Goal: Information Seeking & Learning: Check status

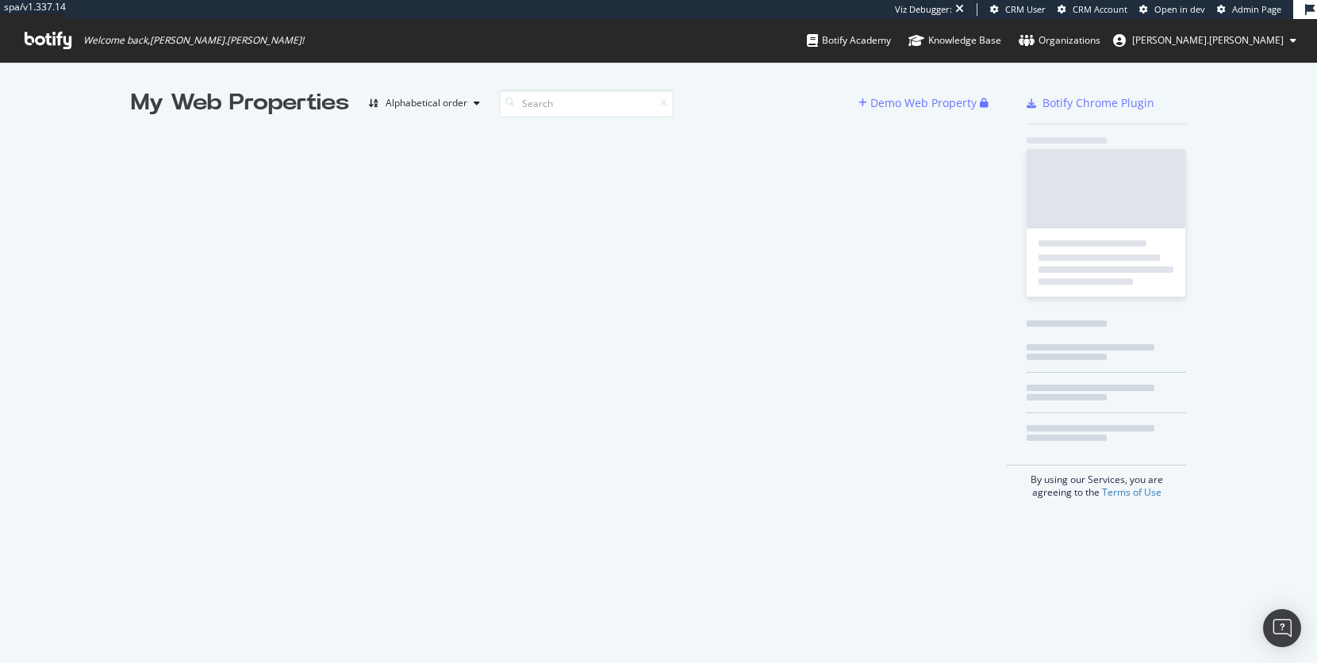
scroll to position [663, 1317]
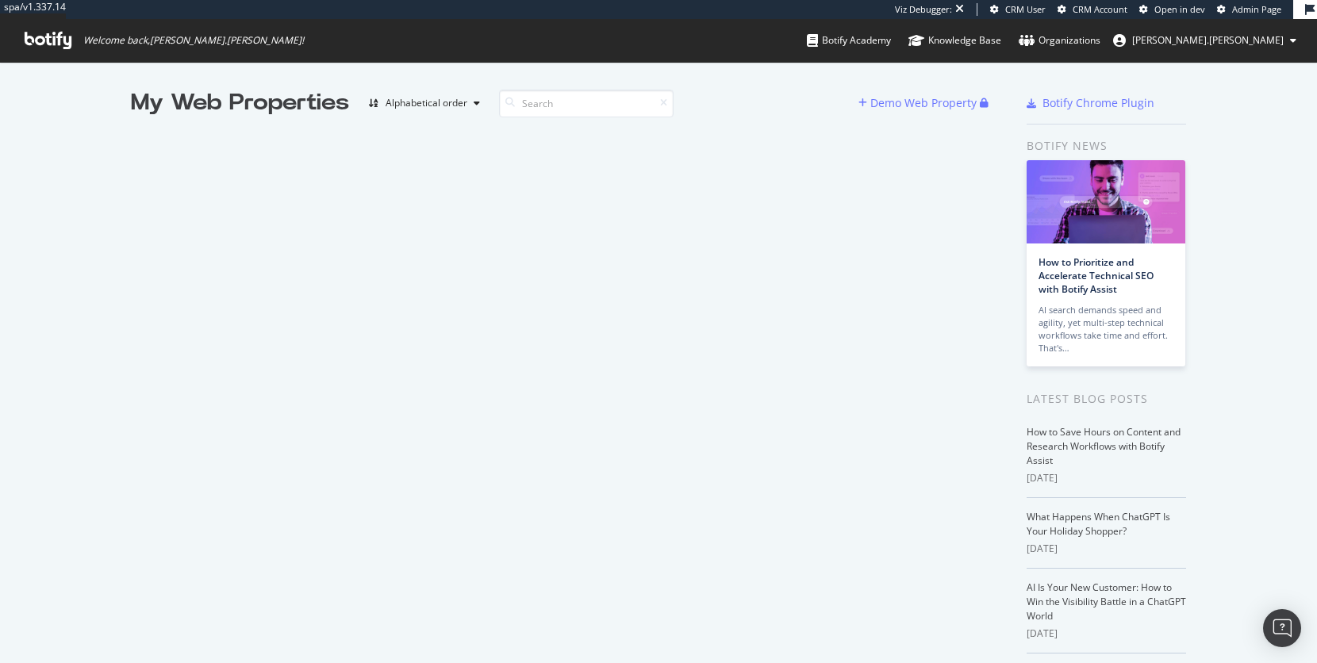
click at [1249, 12] on span "Admin Page" at bounding box center [1256, 9] width 49 height 12
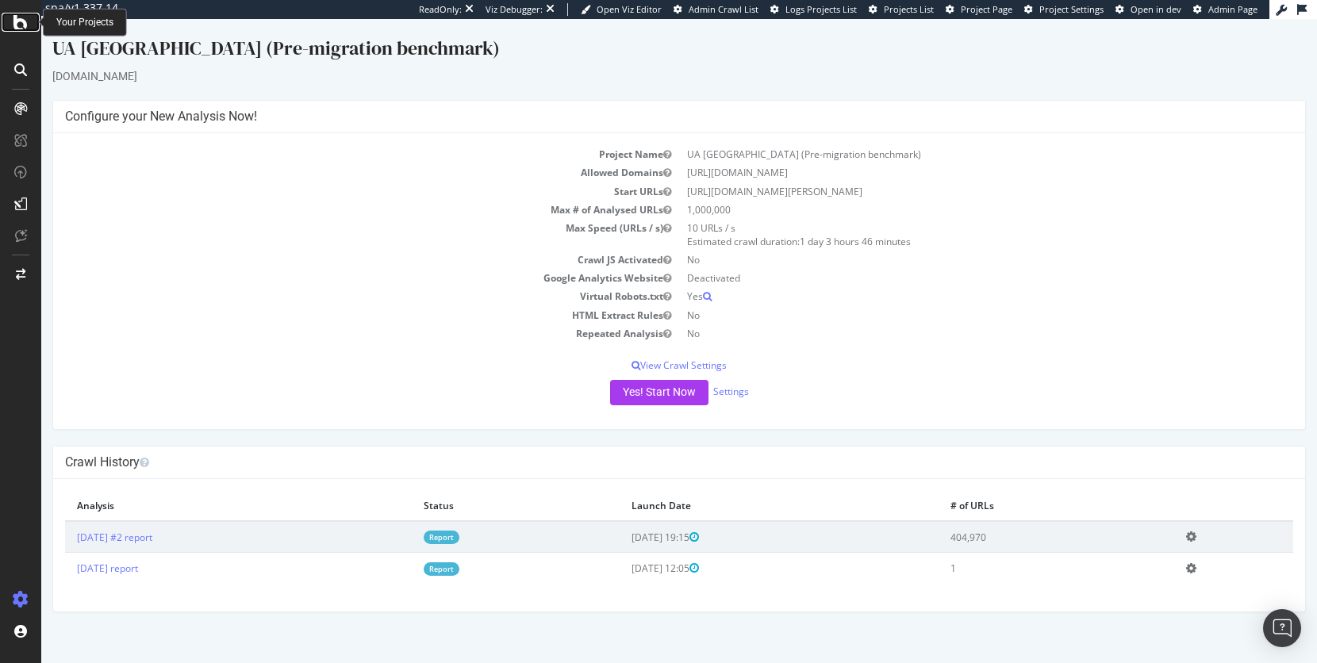
click at [13, 16] on icon at bounding box center [20, 22] width 14 height 19
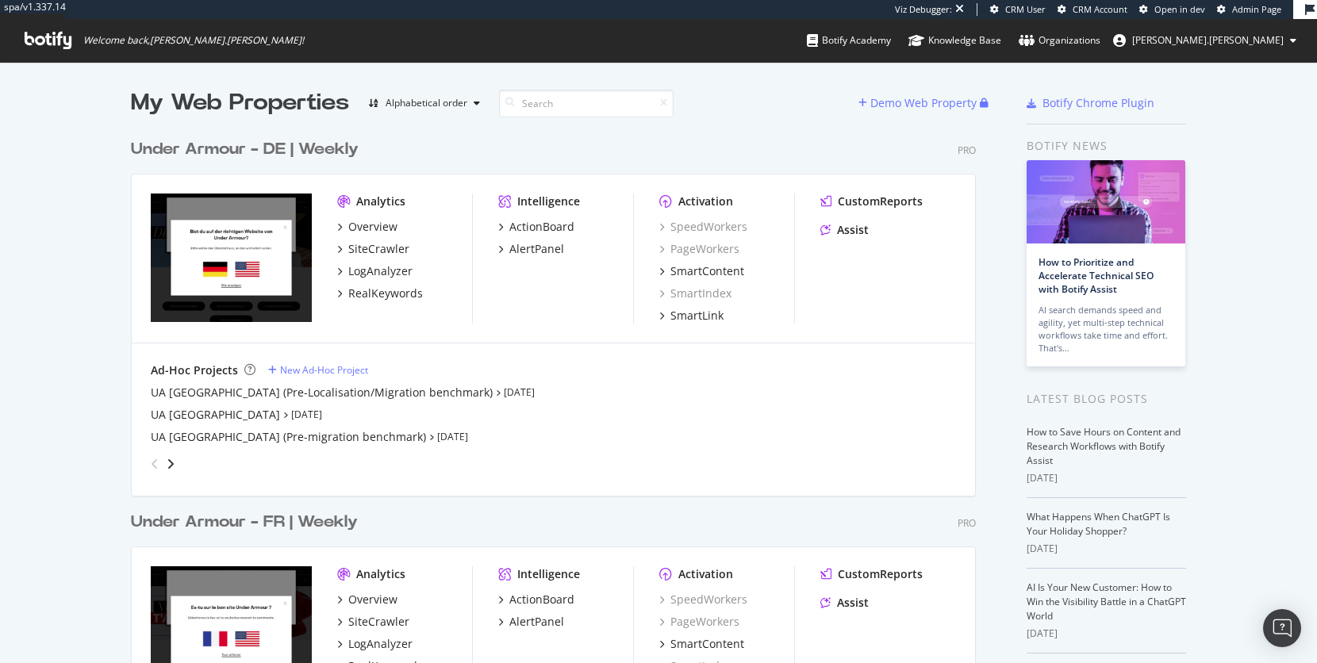
click at [305, 148] on div "Under Armour - DE | Weekly" at bounding box center [245, 149] width 228 height 23
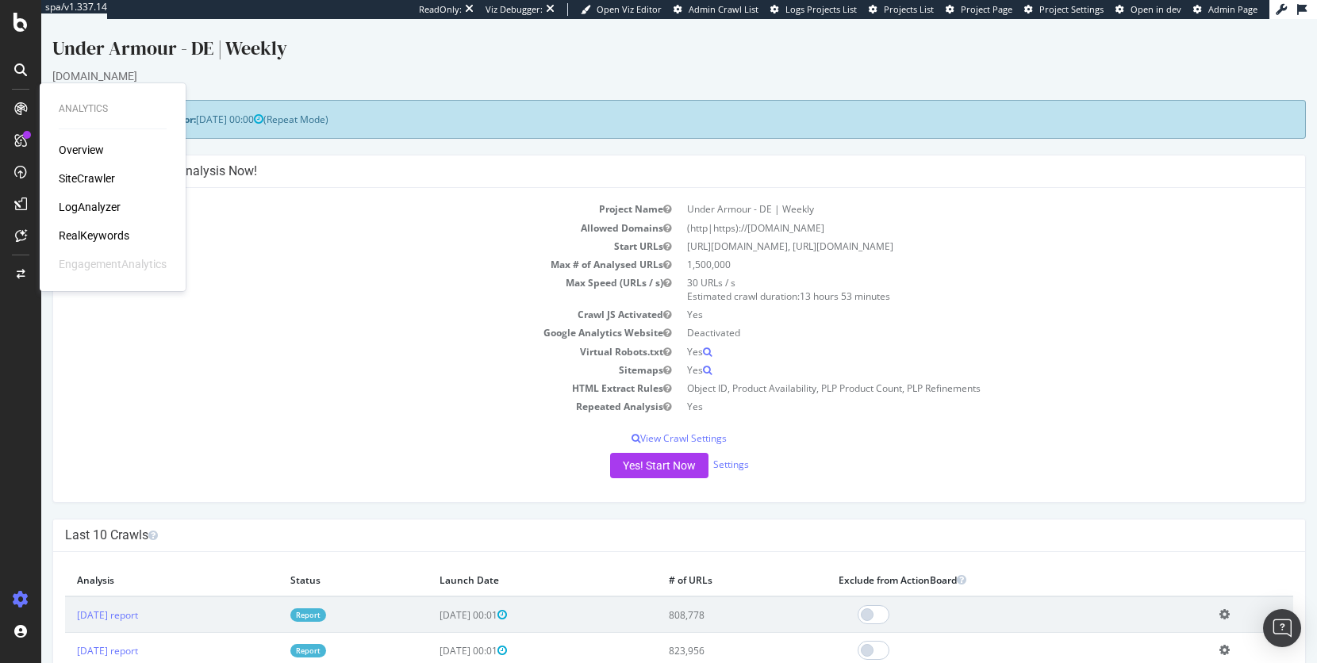
click at [17, 106] on icon at bounding box center [20, 108] width 13 height 13
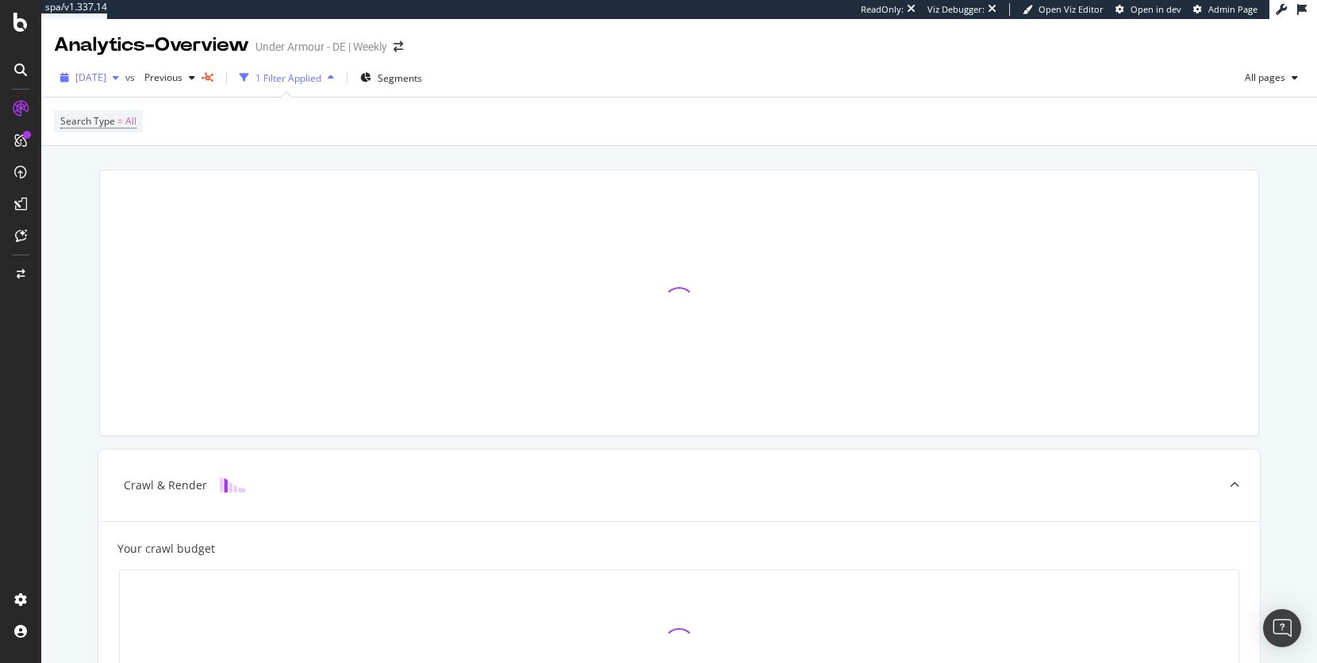
click at [125, 79] on div "button" at bounding box center [115, 78] width 19 height 10
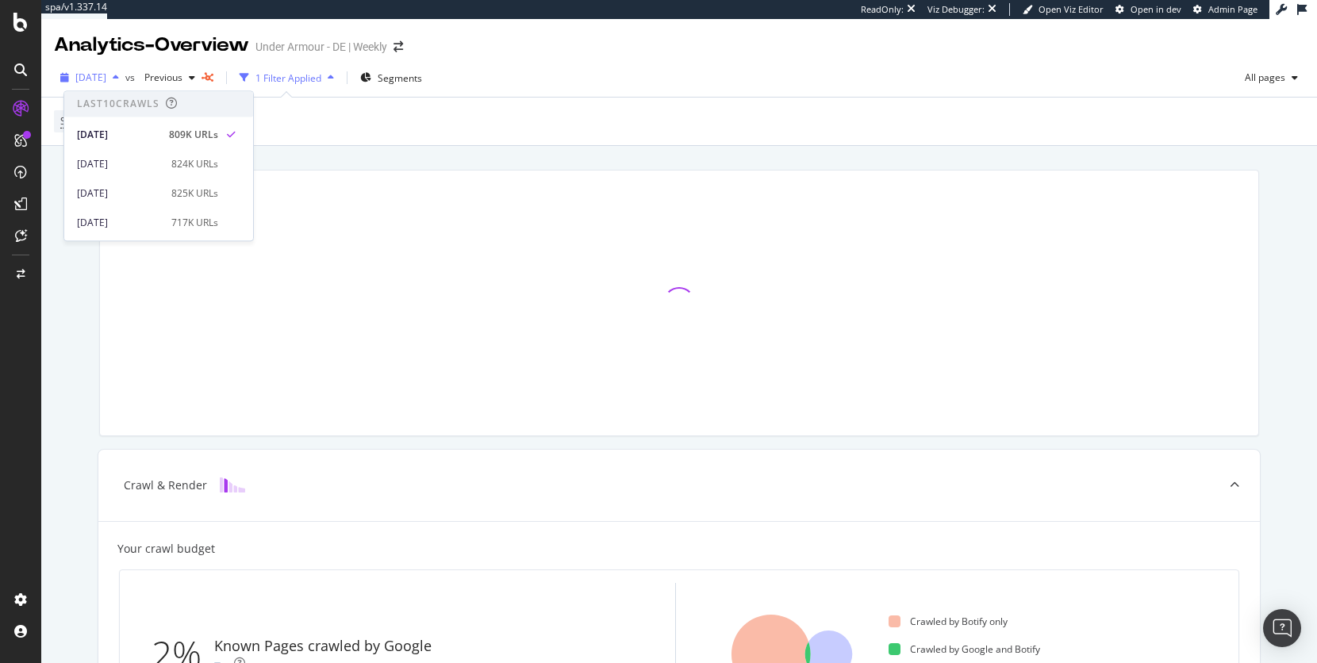
click at [125, 79] on div "button" at bounding box center [115, 78] width 19 height 10
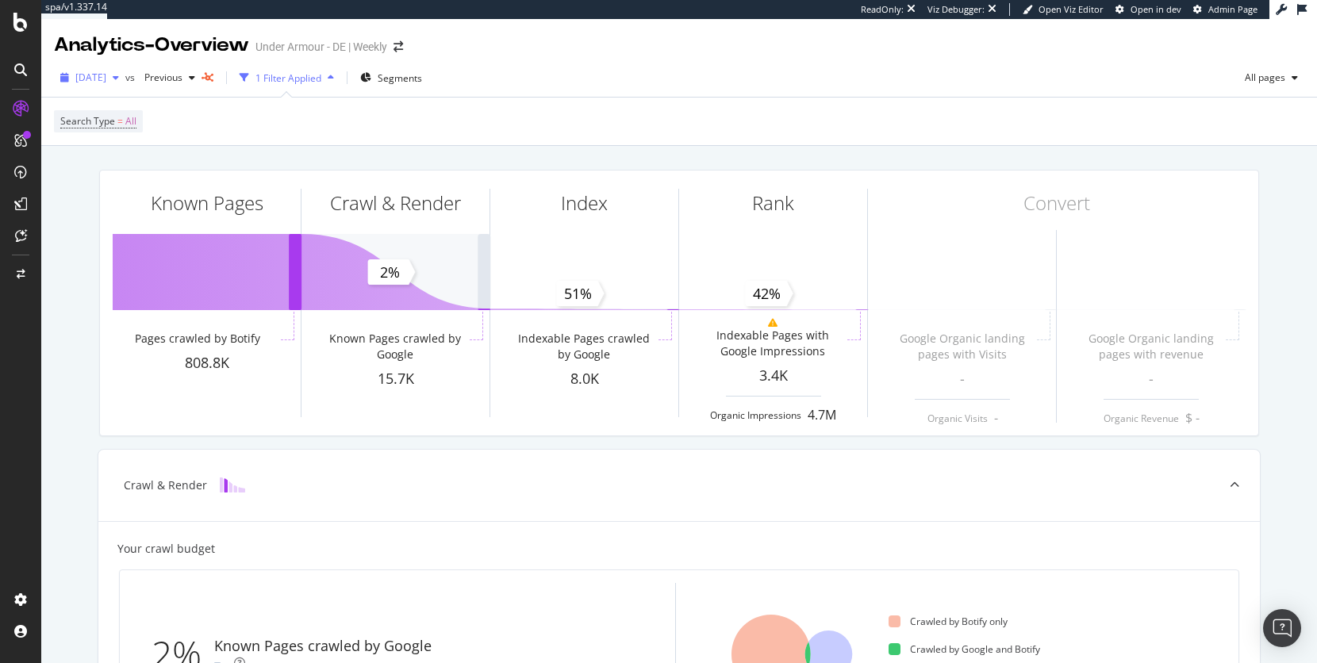
click at [125, 79] on div "button" at bounding box center [115, 78] width 19 height 10
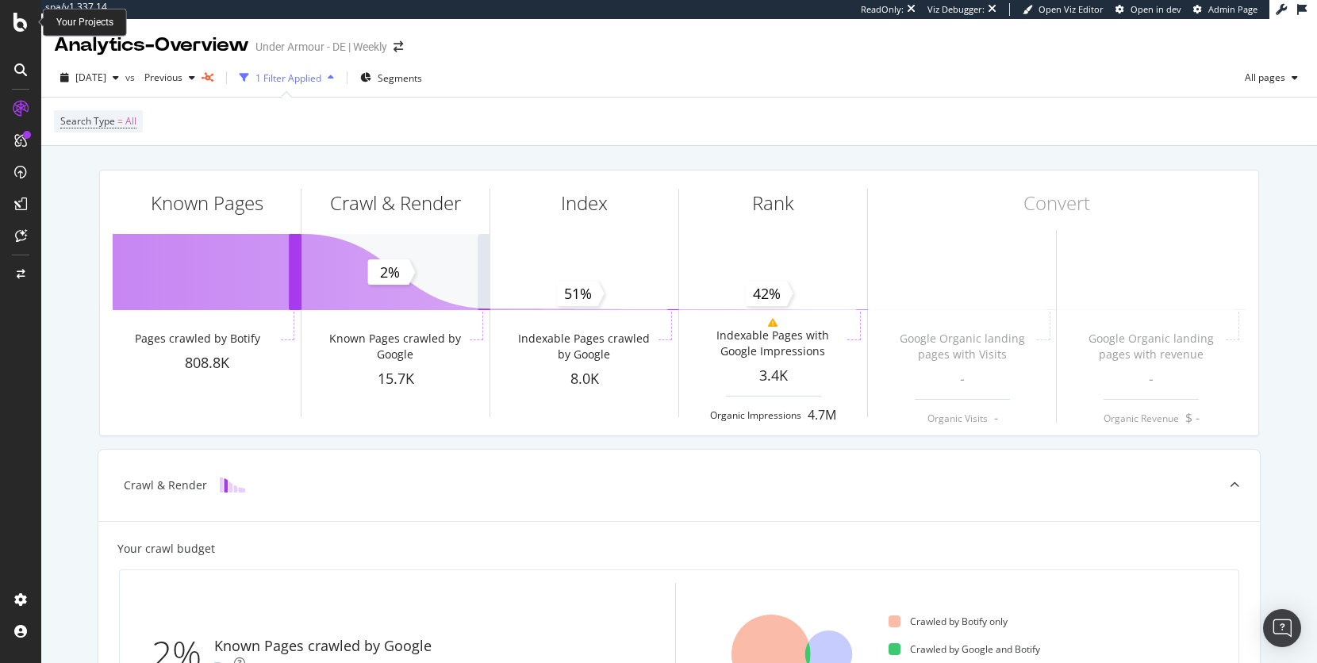
click at [22, 24] on icon at bounding box center [20, 22] width 14 height 19
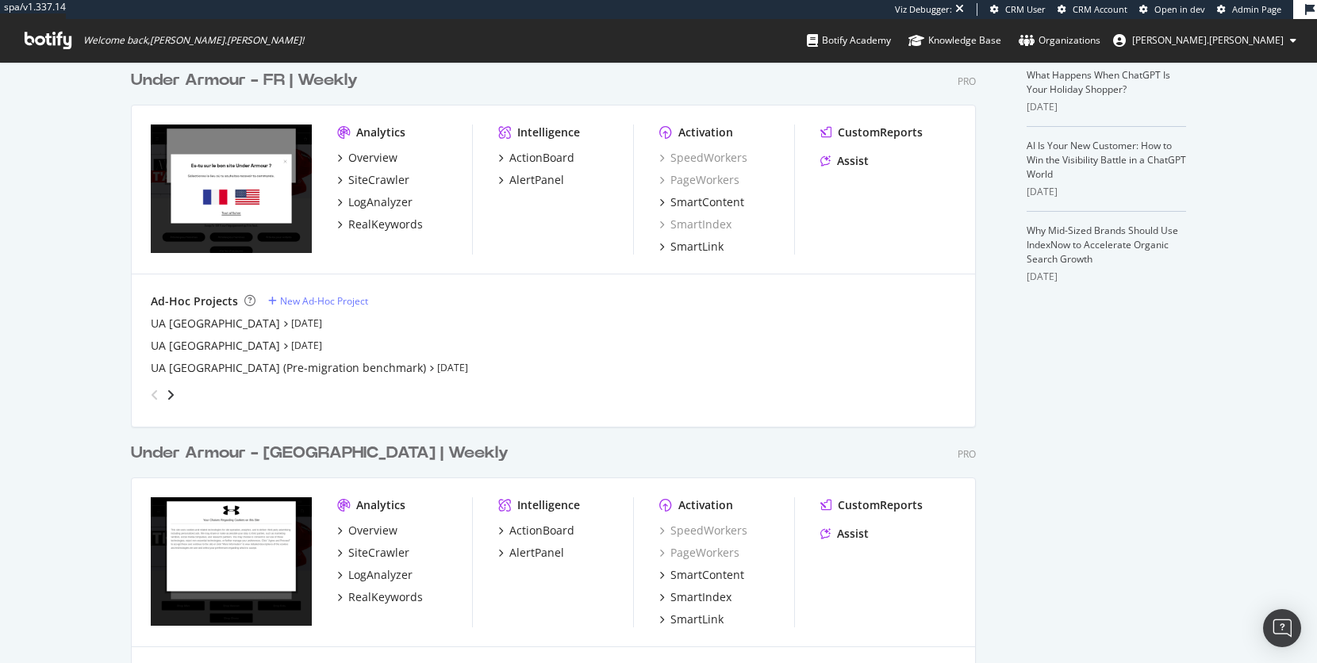
scroll to position [599, 0]
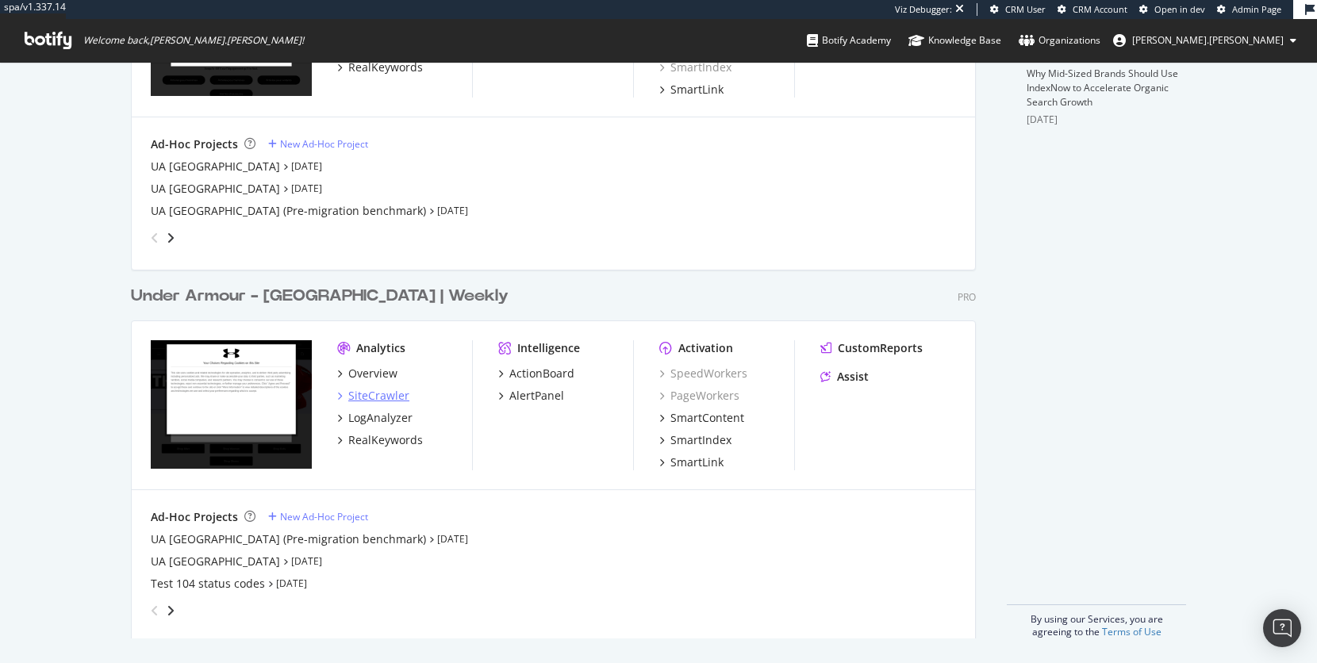
click at [375, 397] on div "SiteCrawler" at bounding box center [378, 396] width 61 height 16
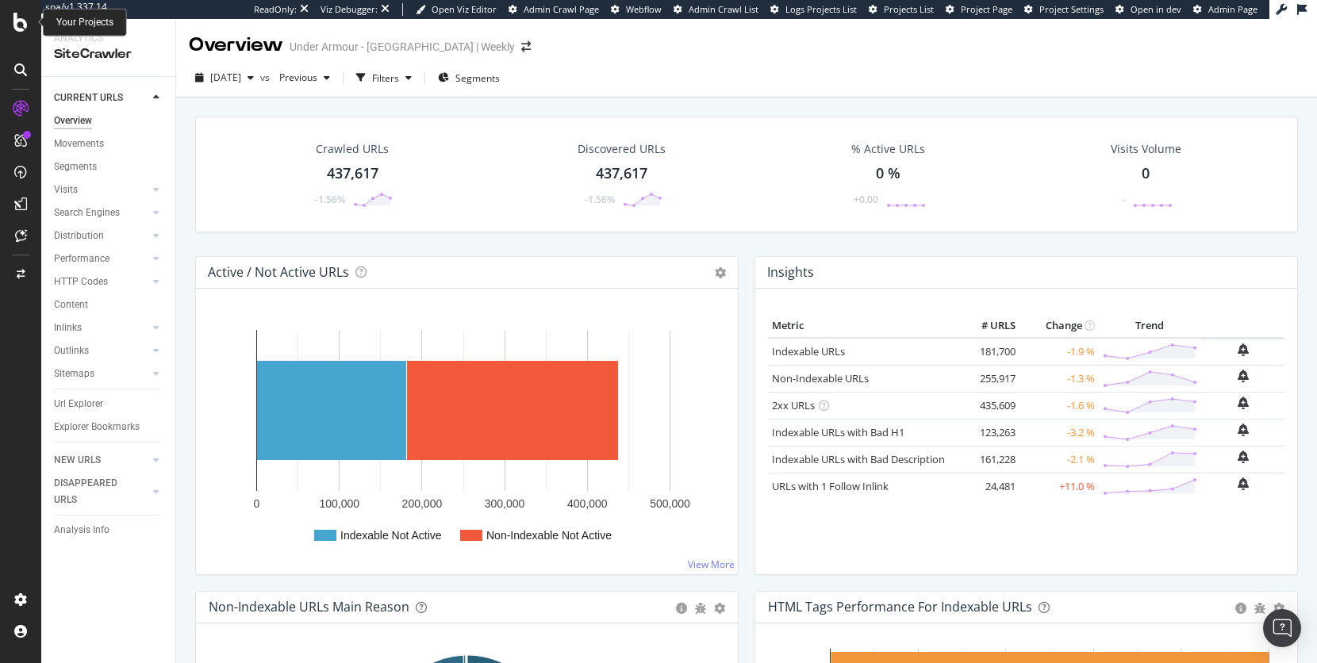
click at [22, 28] on icon at bounding box center [20, 22] width 14 height 19
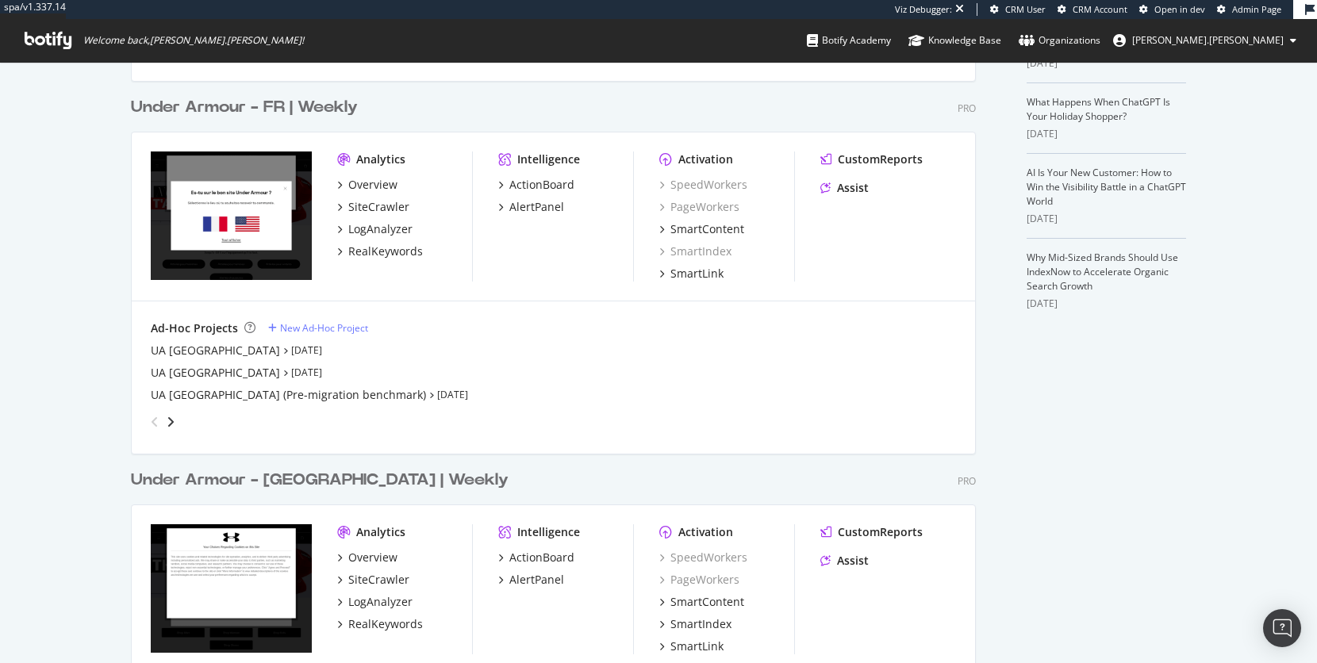
scroll to position [197, 0]
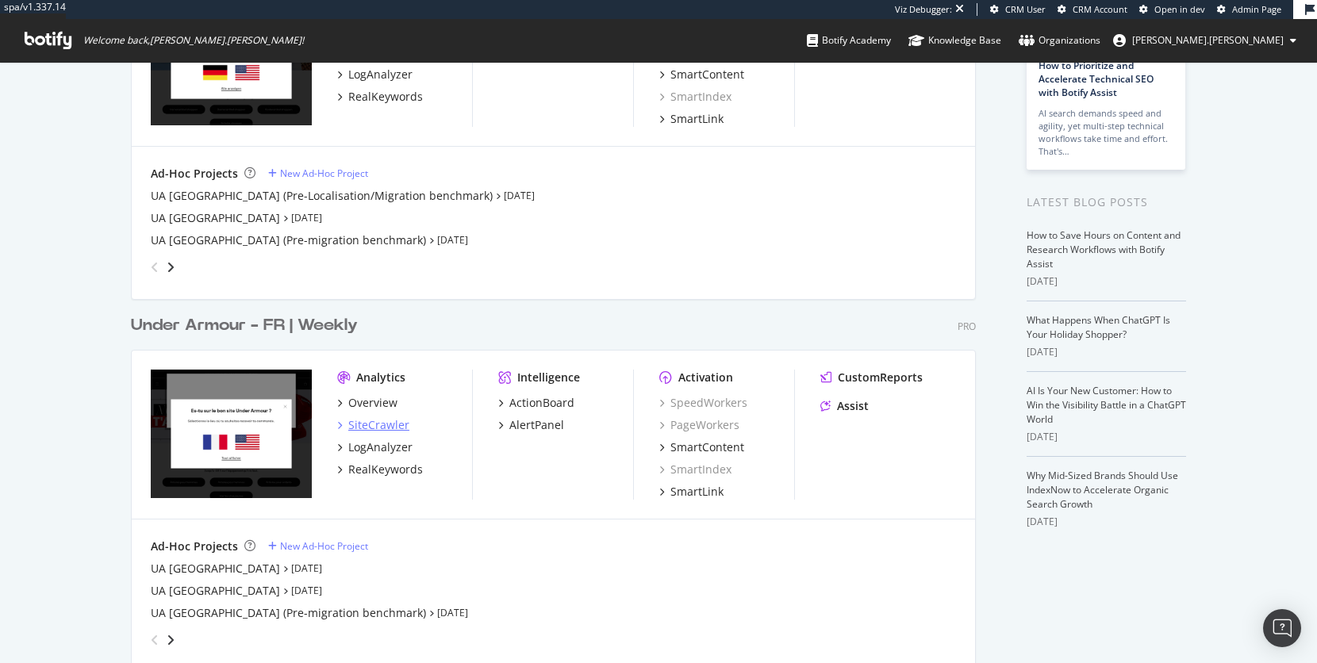
click at [378, 428] on div "SiteCrawler" at bounding box center [378, 425] width 61 height 16
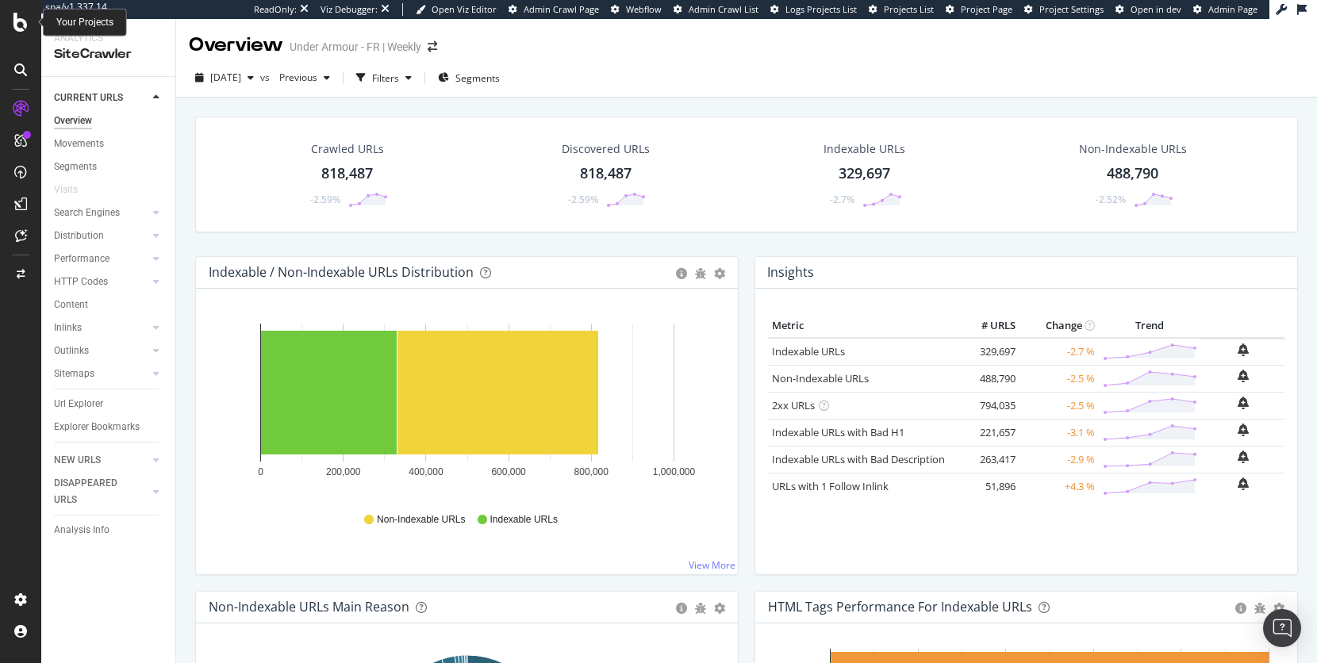
click at [21, 26] on icon at bounding box center [20, 22] width 14 height 19
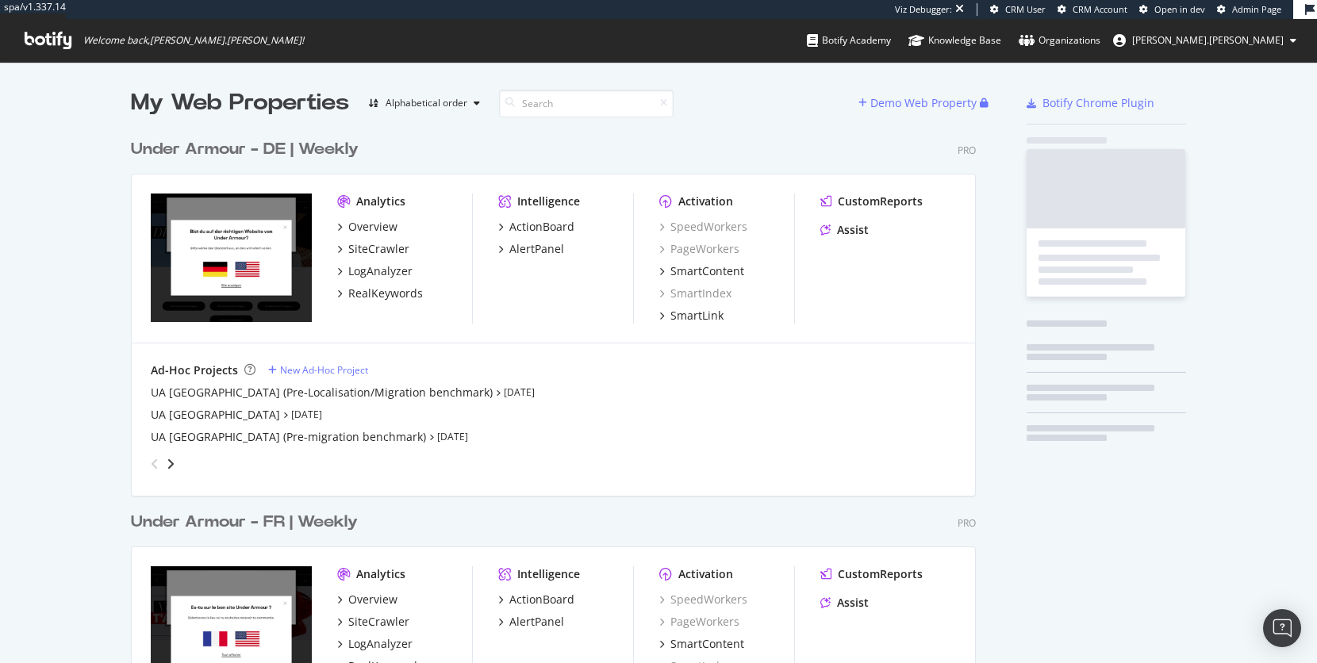
scroll to position [1119, 857]
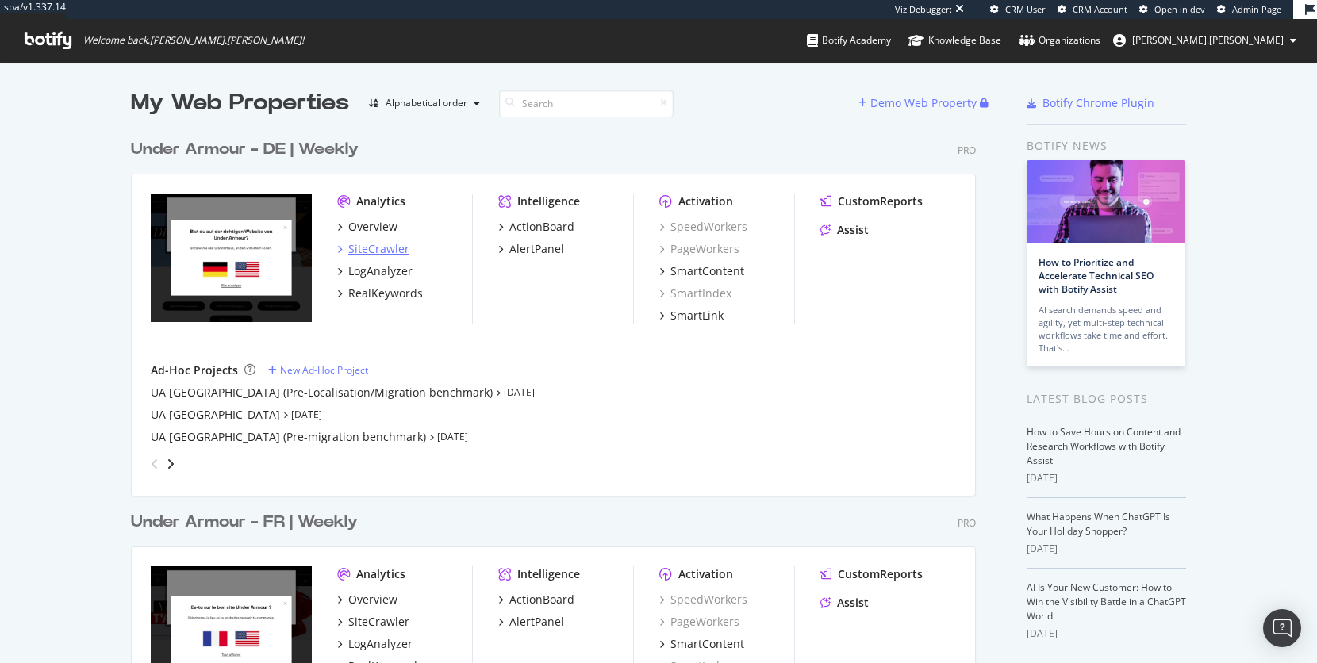
click at [388, 249] on div "SiteCrawler" at bounding box center [378, 249] width 61 height 16
